Goal: Task Accomplishment & Management: Use online tool/utility

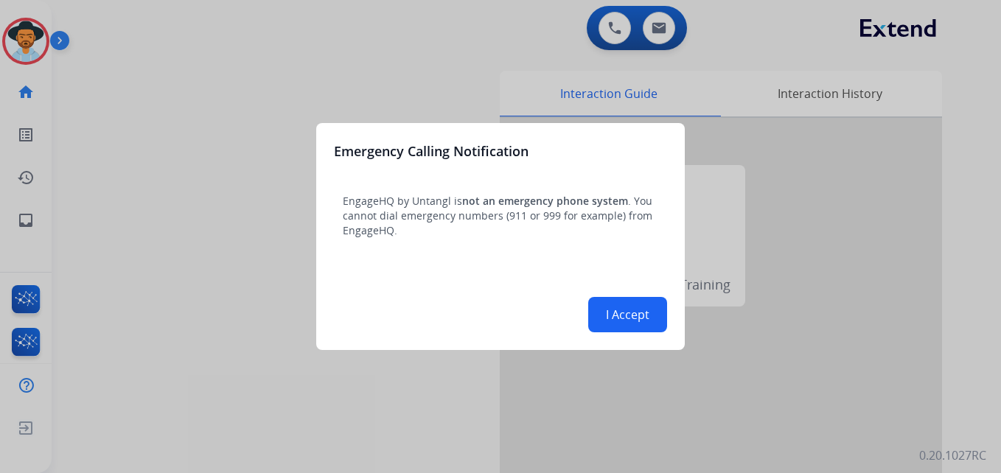
click at [614, 311] on button "I Accept" at bounding box center [627, 314] width 79 height 35
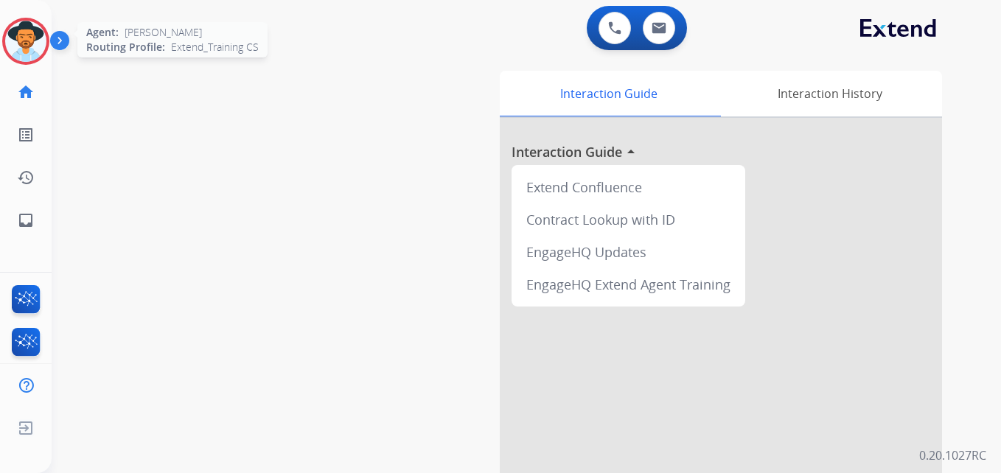
click at [33, 40] on img at bounding box center [25, 41] width 41 height 41
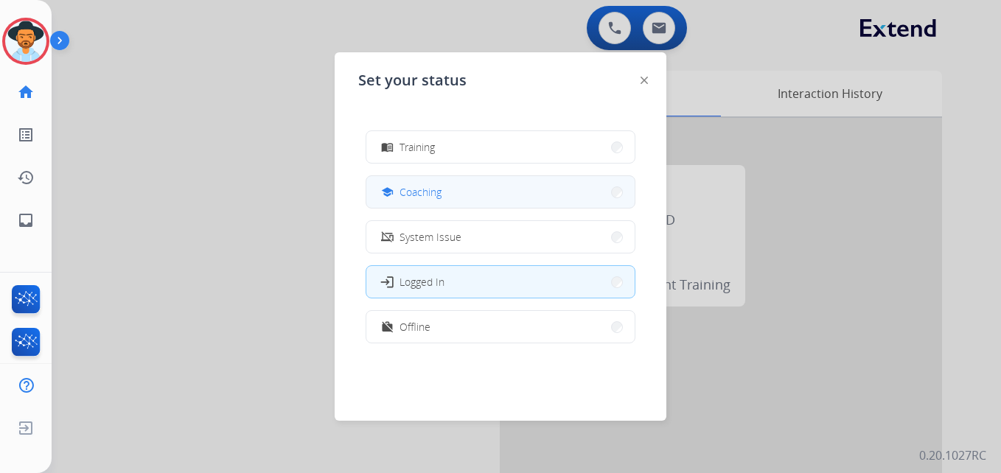
scroll to position [233, 0]
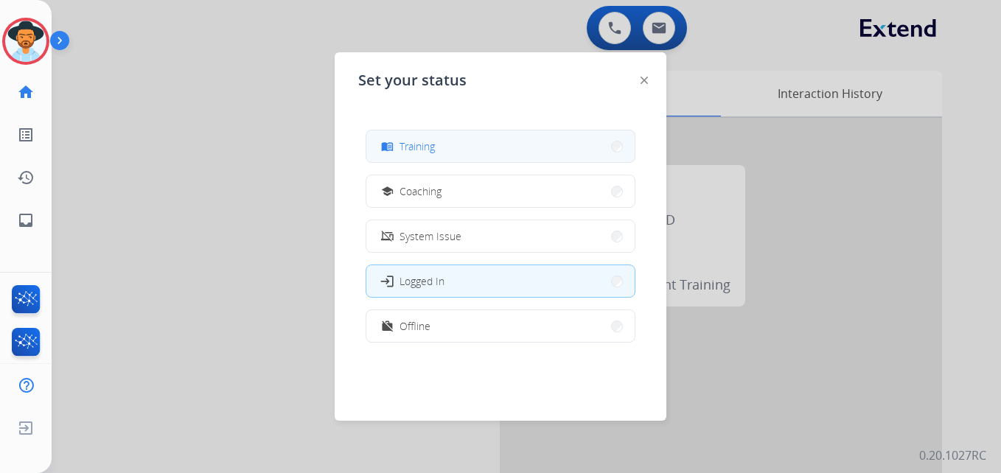
click at [512, 145] on button "menu_book Training" at bounding box center [500, 146] width 268 height 32
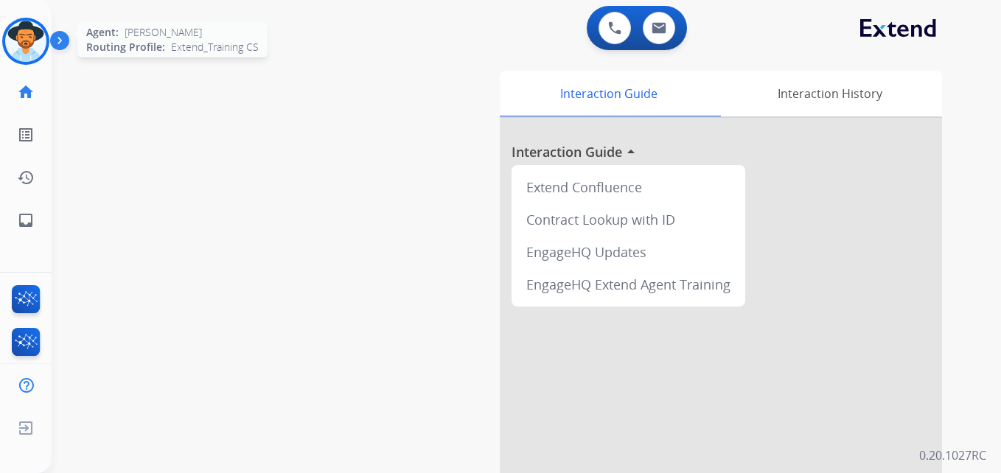
click at [21, 45] on img at bounding box center [25, 41] width 41 height 41
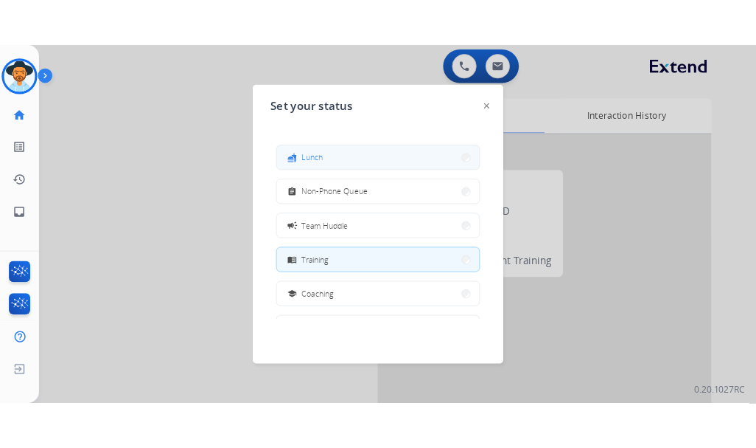
scroll to position [86, 0]
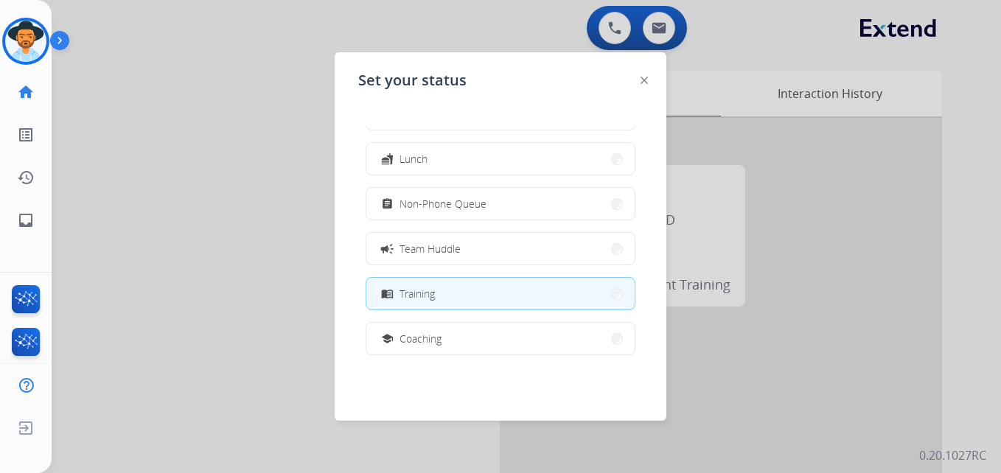
click at [642, 78] on img at bounding box center [644, 80] width 7 height 7
